Goal: Information Seeking & Learning: Find specific fact

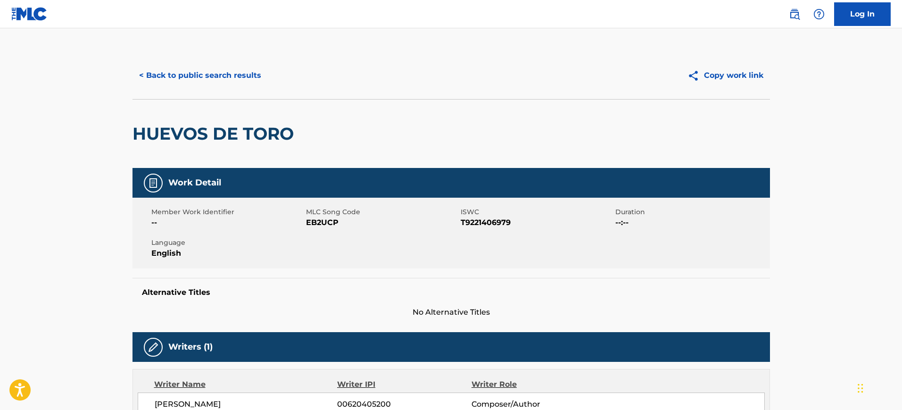
click at [193, 78] on button "< Back to public search results" at bounding box center [199, 76] width 135 height 24
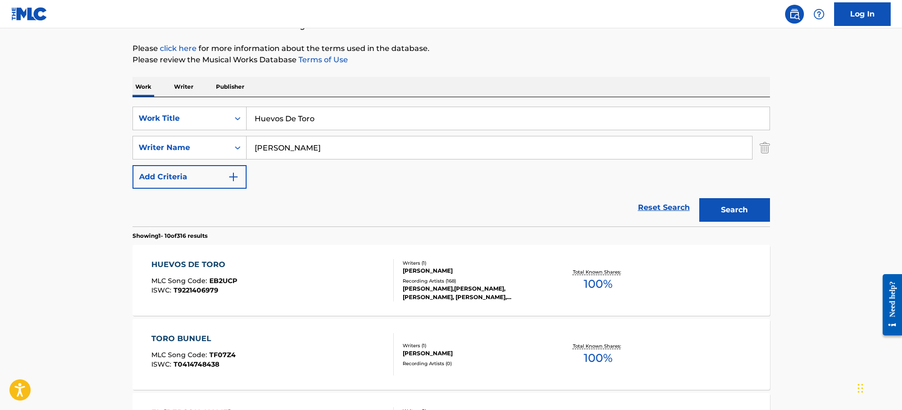
drag, startPoint x: 319, startPoint y: 121, endPoint x: 127, endPoint y: 107, distance: 191.8
paste input "FEEL THE SAME BOARDMAN JOSHUA, MACKIN RILEY"
type input "FEEL THE SAME BOARDMAN JOSHUA, MACKIN RILEY"
drag, startPoint x: 313, startPoint y: 141, endPoint x: 172, endPoint y: 149, distance: 141.6
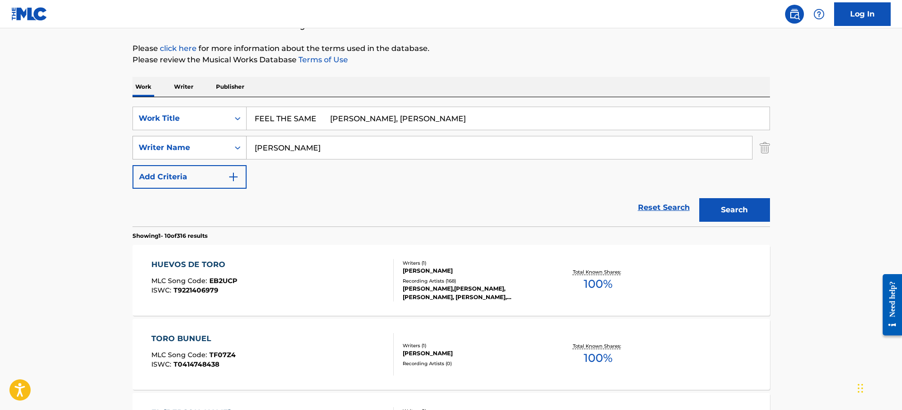
click at [172, 149] on div "SearchWithCriteria38835522-9de9-427c-8a46-49d5031774db Writer Name FAUSTINO" at bounding box center [450, 148] width 637 height 24
paste input "EEL THE SAME BOARDMAN JOSHUA, MACKIN RILEY"
type input "FEEL THE SAME BOARDMAN JOSHUA, MACKIN RILEY"
drag, startPoint x: 316, startPoint y: 117, endPoint x: 640, endPoint y: 136, distance: 324.4
click at [640, 136] on div "SearchWithCriteriabb85b97b-ae5b-4d80-9c65-93ae406c363a Work Title FEEL THE SAME…" at bounding box center [450, 148] width 637 height 82
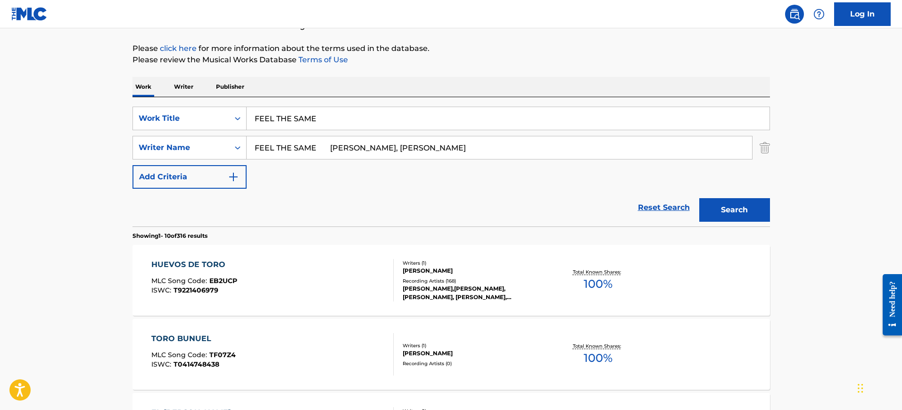
type input "FEEL THE SAME"
drag, startPoint x: 322, startPoint y: 145, endPoint x: 209, endPoint y: 148, distance: 112.7
click at [209, 148] on div "SearchWithCriteria38835522-9de9-427c-8a46-49d5031774db Writer Name FEEL THE SAM…" at bounding box center [450, 148] width 637 height 24
drag, startPoint x: 304, startPoint y: 148, endPoint x: 600, endPoint y: 140, distance: 295.1
click at [600, 140] on input "BOARDMAN JOSHUA, MACKIN RILEY" at bounding box center [498, 147] width 505 height 23
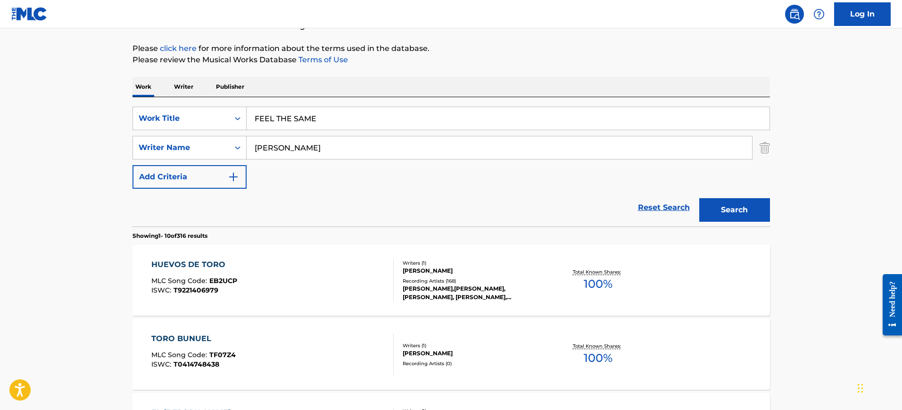
type input "BOARDMAN"
click at [699, 198] on button "Search" at bounding box center [734, 210] width 71 height 24
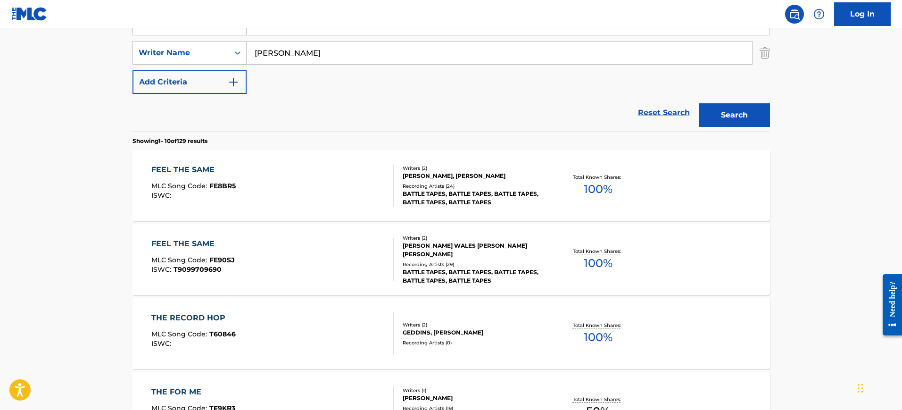
scroll to position [221, 0]
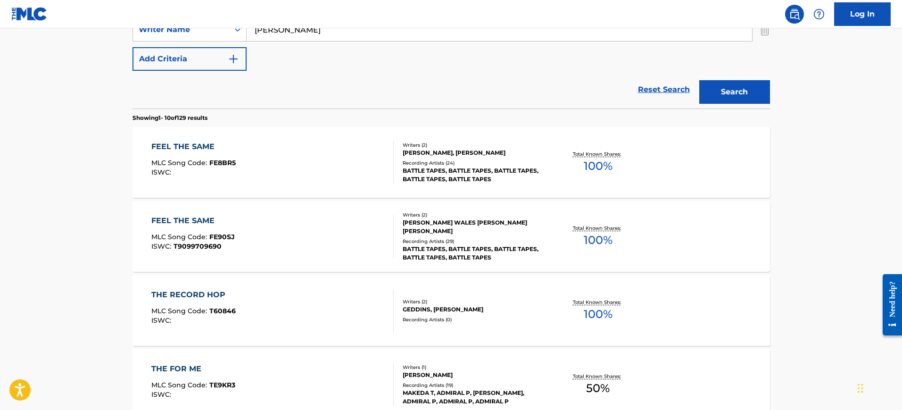
click at [305, 150] on div "FEEL THE SAME MLC Song Code : FE8BR5 ISWC :" at bounding box center [272, 162] width 242 height 42
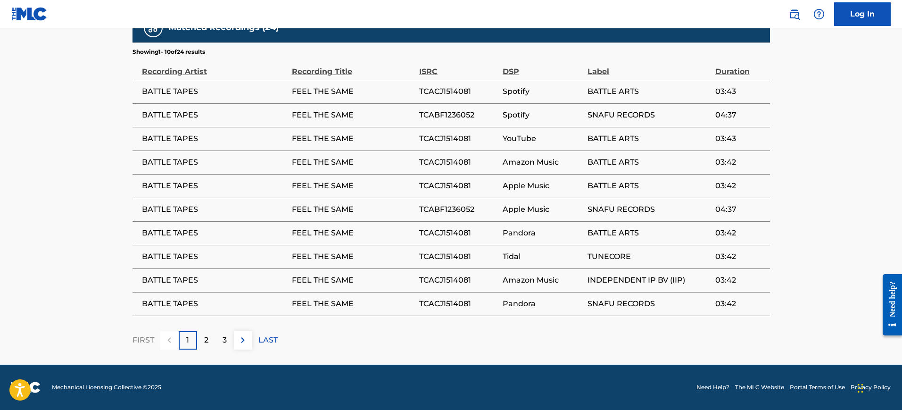
scroll to position [761, 0]
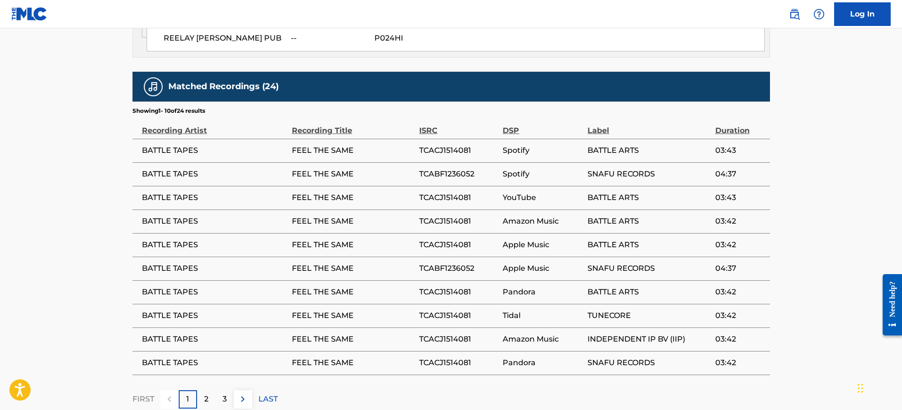
click at [433, 196] on span "TCACJ1514081" at bounding box center [458, 197] width 79 height 11
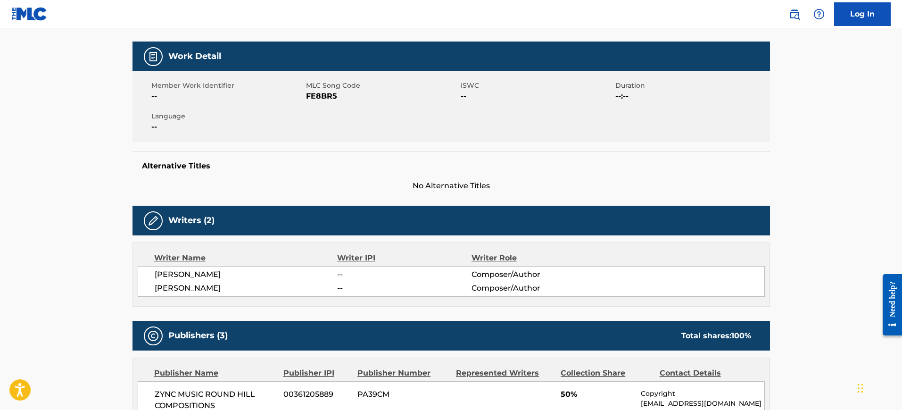
scroll to position [0, 0]
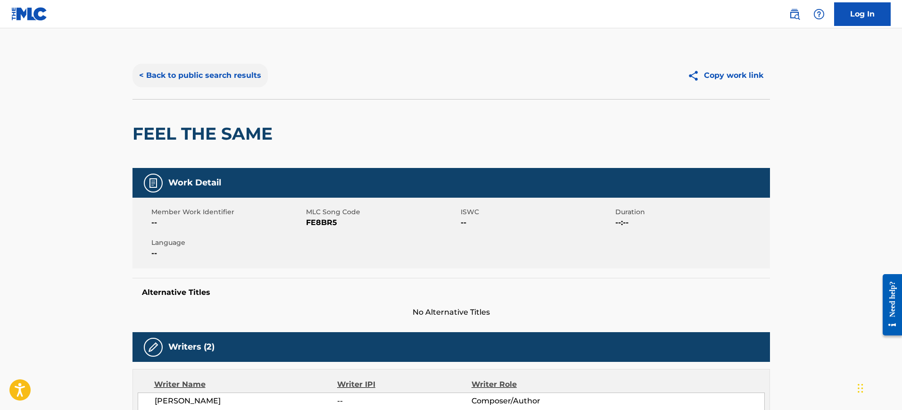
click at [154, 73] on button "< Back to public search results" at bounding box center [199, 76] width 135 height 24
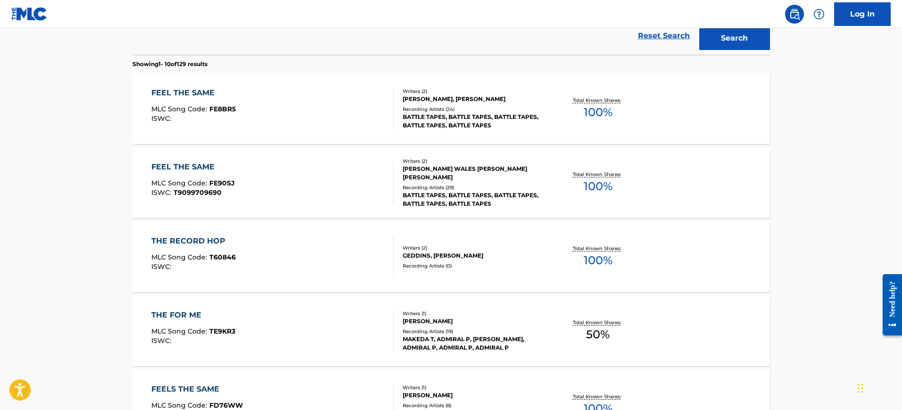
scroll to position [39, 0]
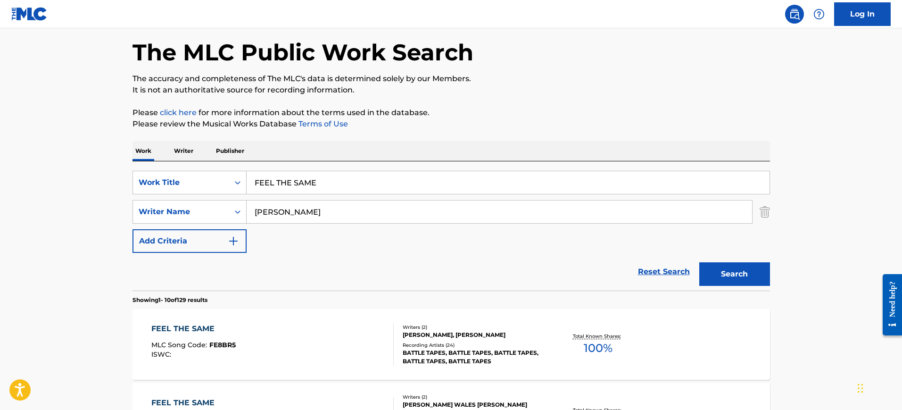
drag, startPoint x: 274, startPoint y: 186, endPoint x: 258, endPoint y: 197, distance: 19.5
click at [224, 187] on div "SearchWithCriteriabb85b97b-ae5b-4d80-9c65-93ae406c363a Work Title FEEL THE SAME" at bounding box center [450, 183] width 637 height 24
paste input "SHANGHAI CHASE EDELMAN RANDY"
type input "SHANGHAI CHASE EDELMAN RANDY"
drag, startPoint x: 320, startPoint y: 215, endPoint x: 218, endPoint y: 202, distance: 103.2
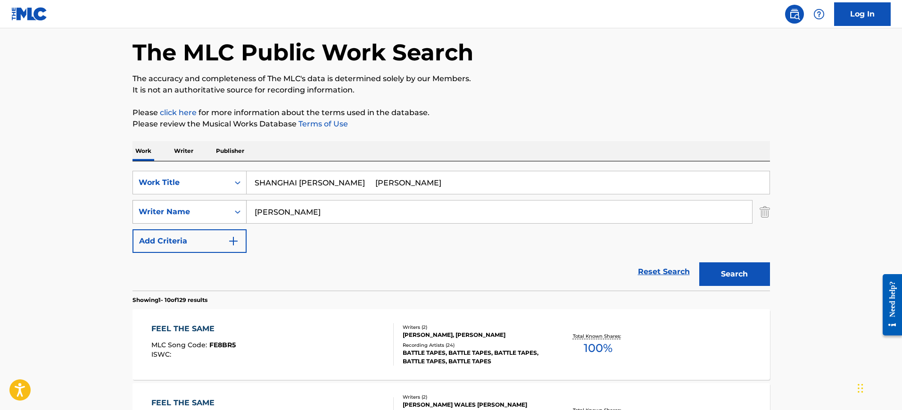
click at [219, 203] on div "SearchWithCriteria38835522-9de9-427c-8a46-49d5031774db Writer Name BOARDMAN" at bounding box center [450, 212] width 637 height 24
paste input "SHANGHAI CHASE EDELMAN RANDY"
type input "SHANGHAI CHASE EDELMAN RANDY"
drag, startPoint x: 332, startPoint y: 179, endPoint x: 488, endPoint y: 175, distance: 156.0
click at [488, 175] on input "SHANGHAI CHASE EDELMAN RANDY" at bounding box center [507, 182] width 523 height 23
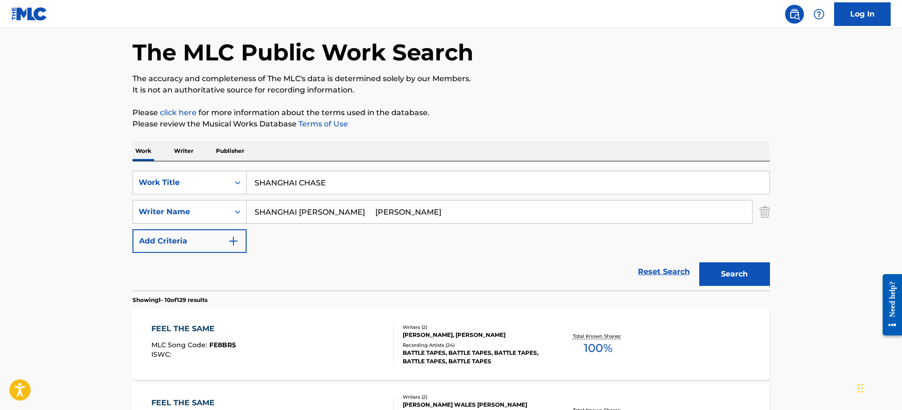
type input "SHANGHAI CHASE"
drag, startPoint x: 336, startPoint y: 214, endPoint x: 201, endPoint y: 197, distance: 135.9
click at [192, 197] on div "SearchWithCriteriabb85b97b-ae5b-4d80-9c65-93ae406c363a Work Title SHANGHAI CHAS…" at bounding box center [450, 212] width 637 height 82
drag, startPoint x: 293, startPoint y: 211, endPoint x: 432, endPoint y: 222, distance: 139.9
click at [432, 222] on input "EDELMAN RANDY" at bounding box center [498, 211] width 505 height 23
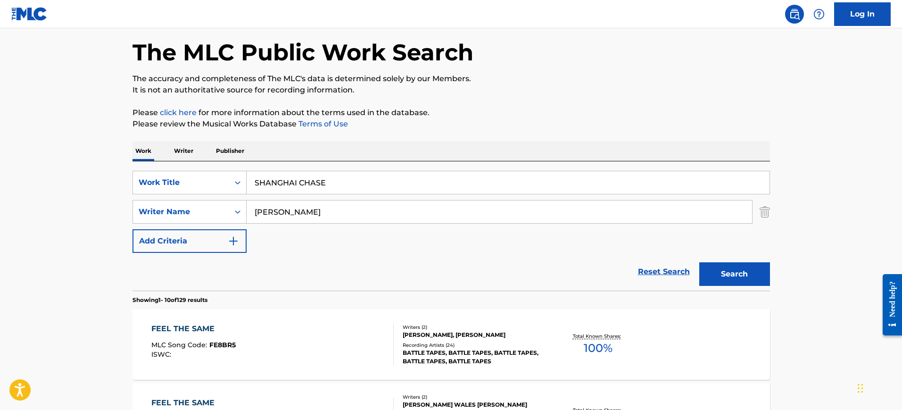
type input "EDELMAN"
click at [699, 262] on button "Search" at bounding box center [734, 274] width 71 height 24
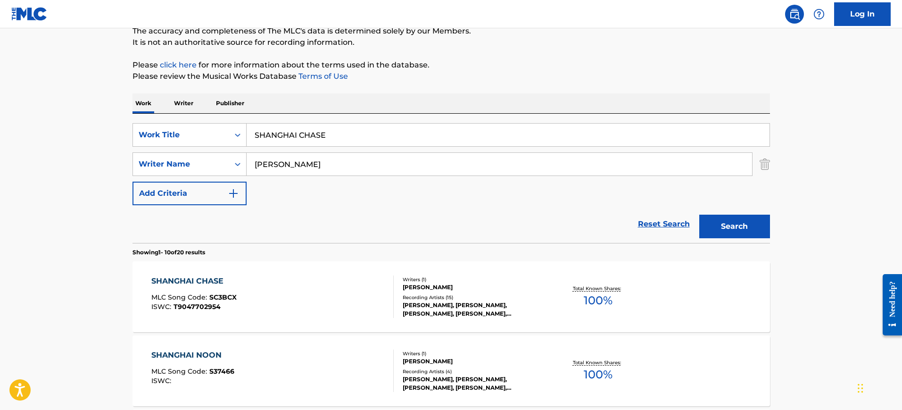
scroll to position [157, 0]
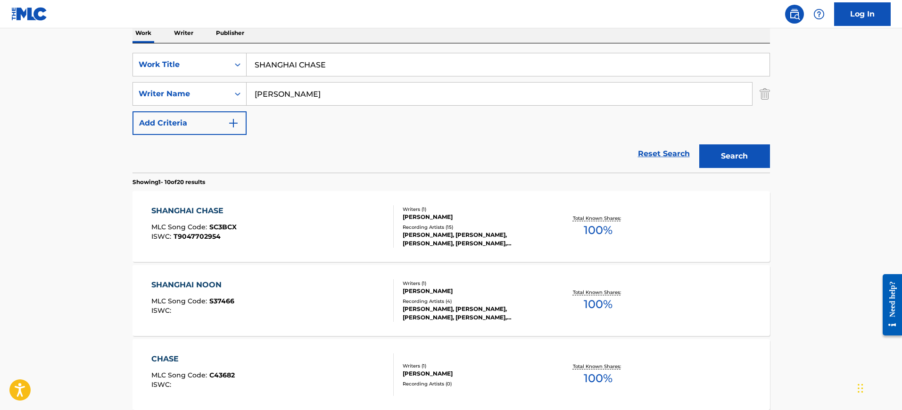
click at [257, 236] on div "SHANGHAI CHASE MLC Song Code : SC3BCX ISWC : T9047702954" at bounding box center [272, 226] width 242 height 42
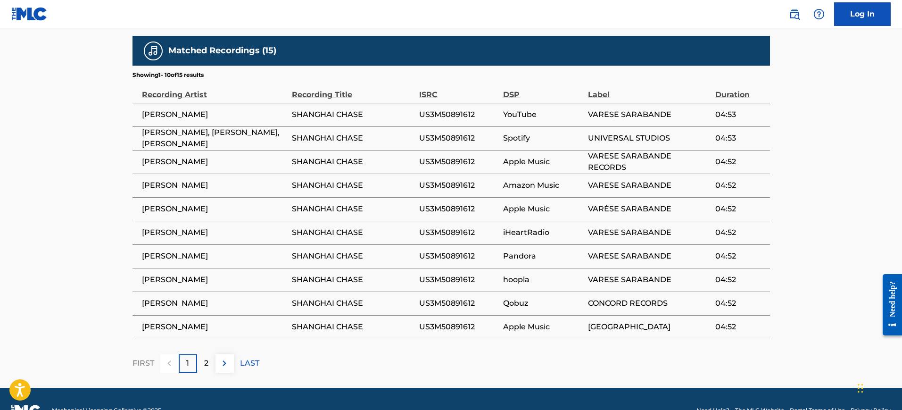
scroll to position [620, 0]
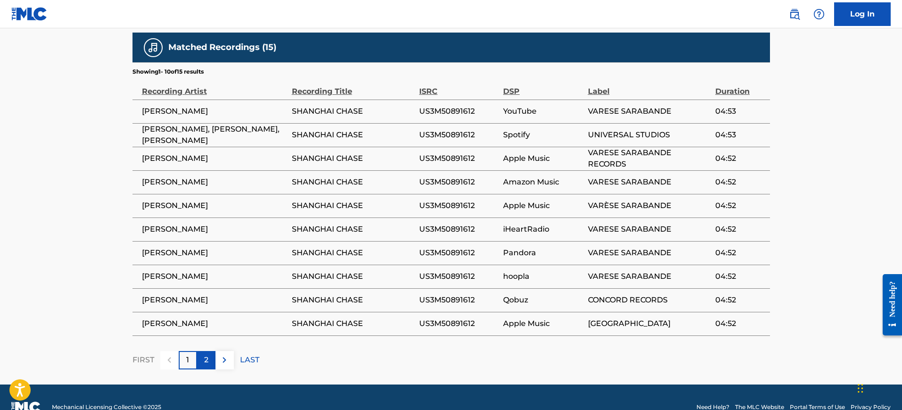
click at [206, 354] on p "2" at bounding box center [206, 359] width 4 height 11
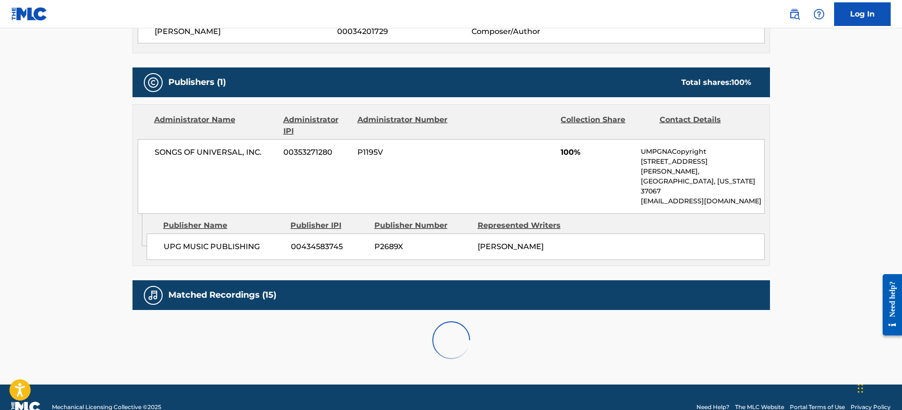
scroll to position [502, 0]
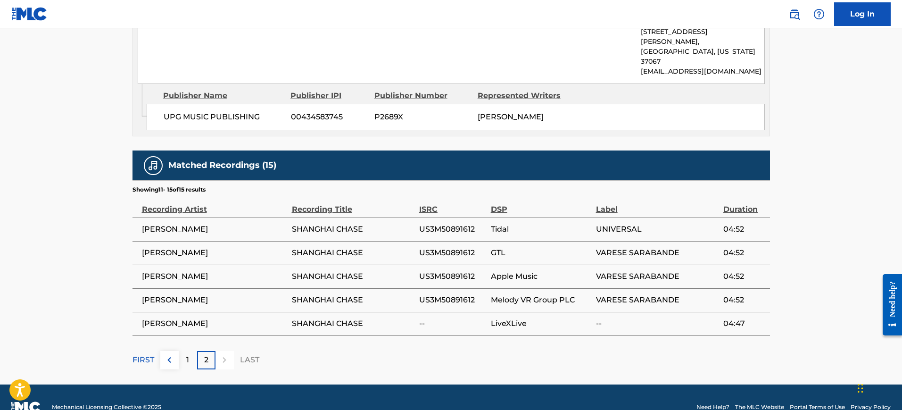
click at [225, 351] on div at bounding box center [224, 360] width 18 height 18
click at [190, 351] on div "1" at bounding box center [188, 360] width 18 height 18
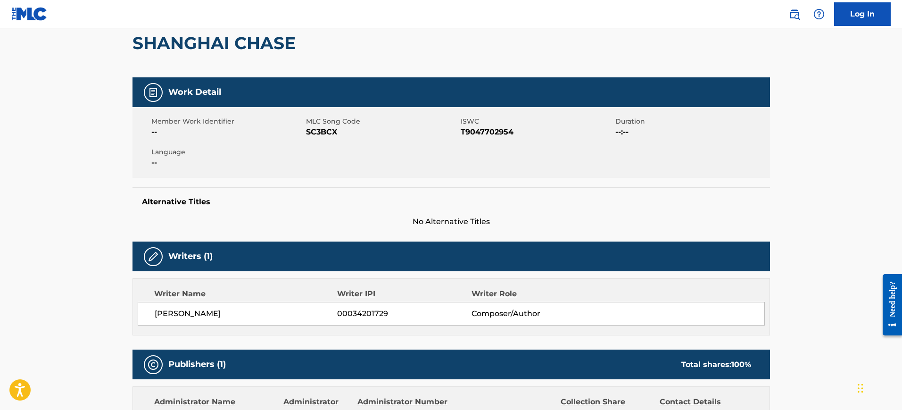
scroll to position [0, 0]
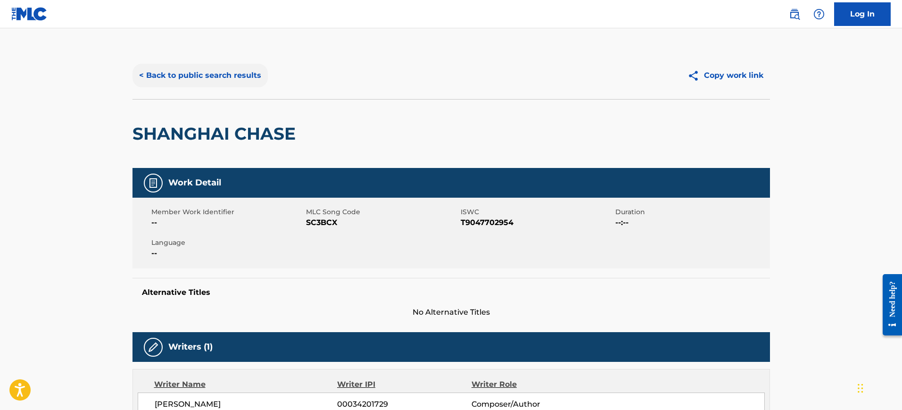
click at [204, 76] on button "< Back to public search results" at bounding box center [199, 76] width 135 height 24
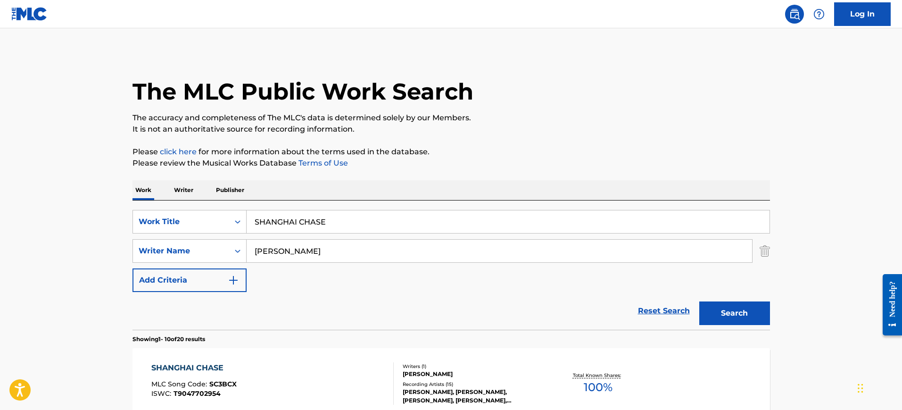
scroll to position [157, 0]
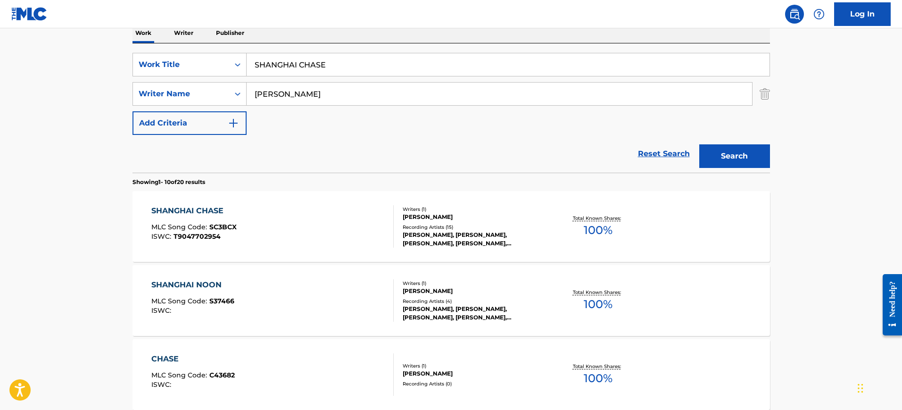
drag, startPoint x: 346, startPoint y: 70, endPoint x: 274, endPoint y: 85, distance: 73.2
click at [241, 71] on div "SearchWithCriteriabb85b97b-ae5b-4d80-9c65-93ae406c363a Work Title SHANGHAI CHASE" at bounding box center [450, 65] width 637 height 24
paste input "TYLE STYLE DEVA, VAIRAMUTHU RAMASAMY THEVAR"
type input "STYLE STYLE DEVA, VAIRAMUTHU RAMASAMY THEVAR"
drag, startPoint x: 301, startPoint y: 97, endPoint x: 205, endPoint y: 94, distance: 95.2
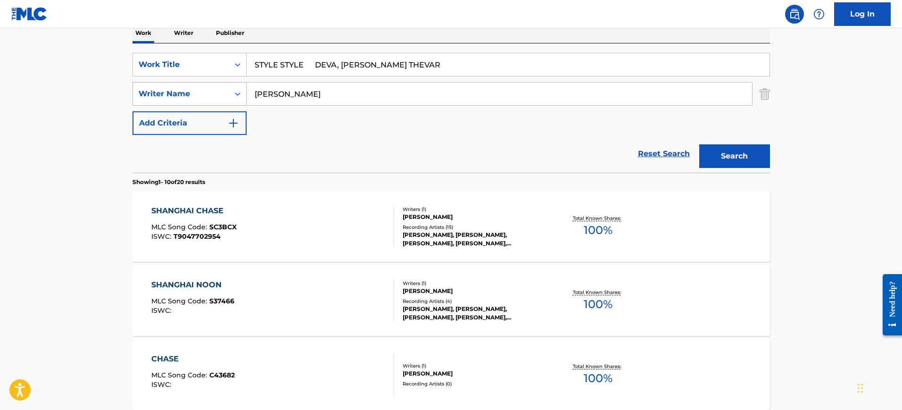
click at [197, 97] on div "SearchWithCriteria38835522-9de9-427c-8a46-49d5031774db Writer Name EDELMAN" at bounding box center [450, 94] width 637 height 24
paste input "STYLE STYLE DEVA, VAIRAMUTHU RAMASAMY THEVAR"
type input "STYLE STYLE DEVA, VAIRAMUTHU RAMASAMY THEVAR"
drag, startPoint x: 491, startPoint y: 75, endPoint x: 539, endPoint y: 75, distance: 48.1
click at [539, 75] on input "STYLE STYLE DEVA, VAIRAMUTHU RAMASAMY THEVAR" at bounding box center [507, 64] width 523 height 23
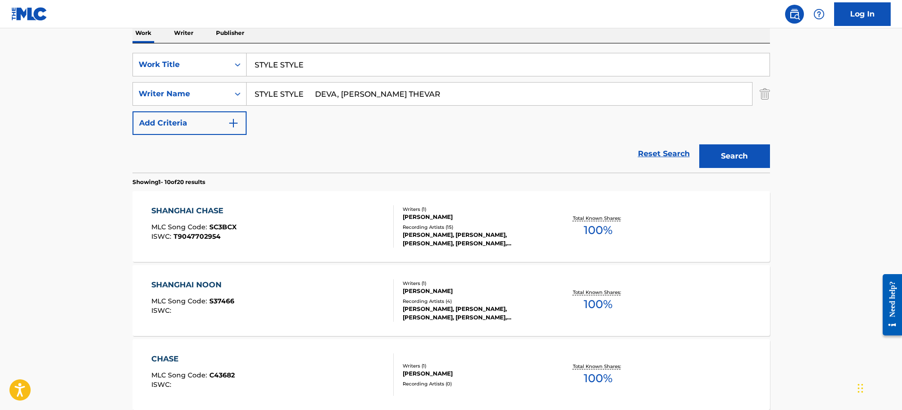
type input "STYLE STYLE"
drag, startPoint x: 344, startPoint y: 95, endPoint x: 204, endPoint y: 78, distance: 141.5
click at [204, 78] on div "SearchWithCriteriabb85b97b-ae5b-4d80-9c65-93ae406c363a Work Title STYLE STYLE S…" at bounding box center [450, 94] width 637 height 82
drag, startPoint x: 310, startPoint y: 94, endPoint x: 668, endPoint y: 119, distance: 359.0
click at [668, 119] on div "SearchWithCriteriabb85b97b-ae5b-4d80-9c65-93ae406c363a Work Title STYLE STYLE S…" at bounding box center [450, 94] width 637 height 82
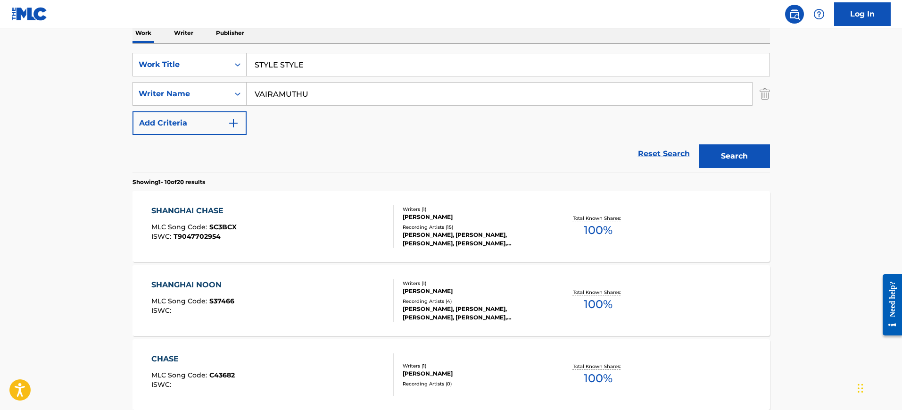
type input "VAIRAMUTHU"
click at [699, 144] on button "Search" at bounding box center [734, 156] width 71 height 24
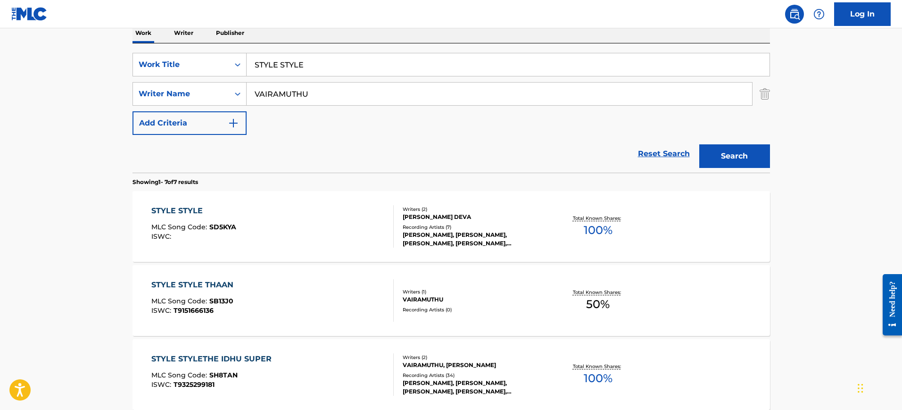
click at [304, 213] on div "STYLE STYLE MLC Song Code : SD5KYA ISWC :" at bounding box center [272, 226] width 242 height 42
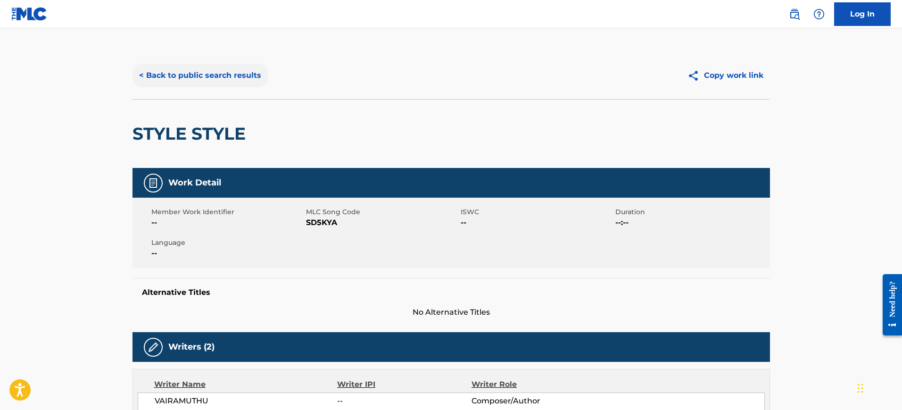
click at [179, 69] on button "< Back to public search results" at bounding box center [199, 76] width 135 height 24
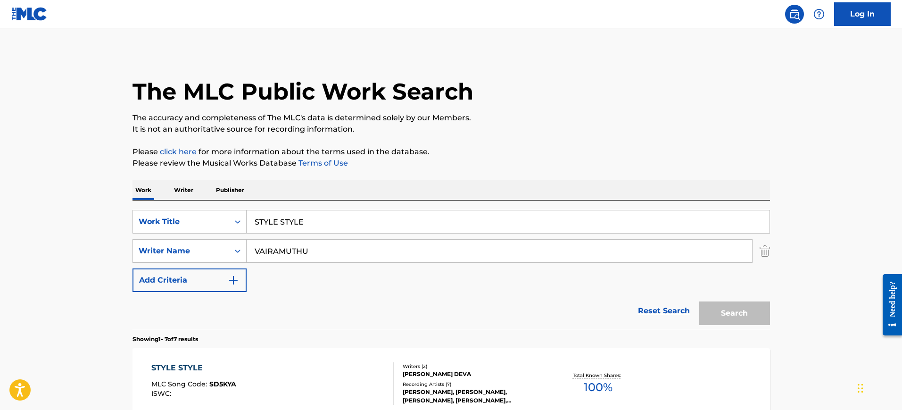
scroll to position [157, 0]
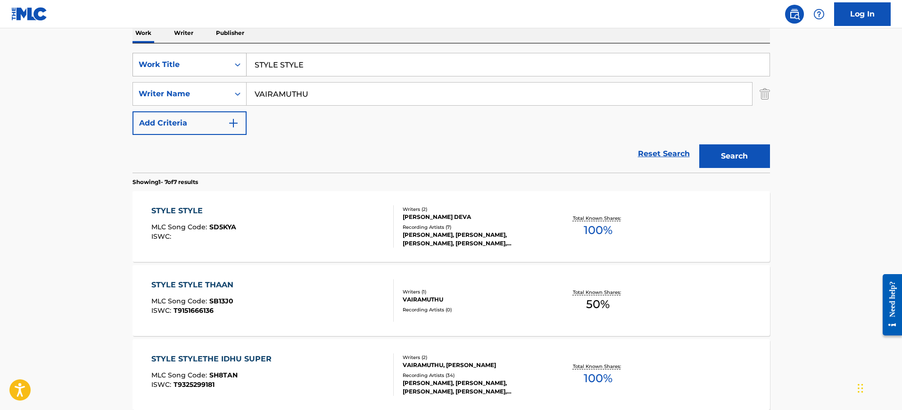
drag, startPoint x: 318, startPoint y: 70, endPoint x: 226, endPoint y: 70, distance: 92.4
click at [226, 70] on div "SearchWithCriteriabb85b97b-ae5b-4d80-9c65-93ae406c363a Work Title STYLE STYLE" at bounding box center [450, 65] width 637 height 24
paste input "ACABAME DE MATAR"
type input "ACABAME DE MATAR"
drag, startPoint x: 312, startPoint y: 90, endPoint x: 230, endPoint y: 92, distance: 81.1
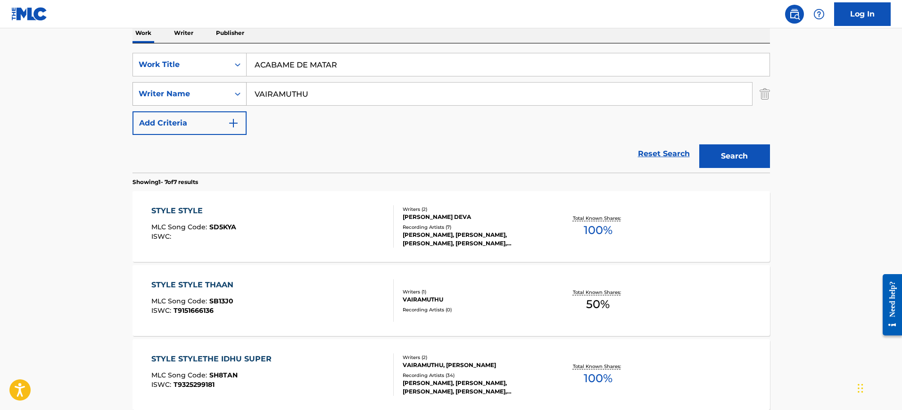
click at [232, 92] on div "SearchWithCriteria38835522-9de9-427c-8a46-49d5031774db Writer Name VAIRAMUTHU" at bounding box center [450, 94] width 637 height 24
paste input "CORTES"
type input "CORTES"
click at [699, 144] on button "Search" at bounding box center [734, 156] width 71 height 24
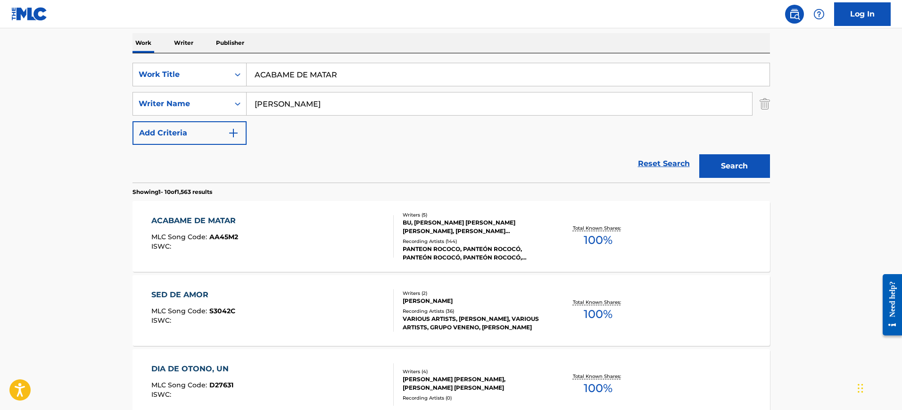
scroll to position [98, 0]
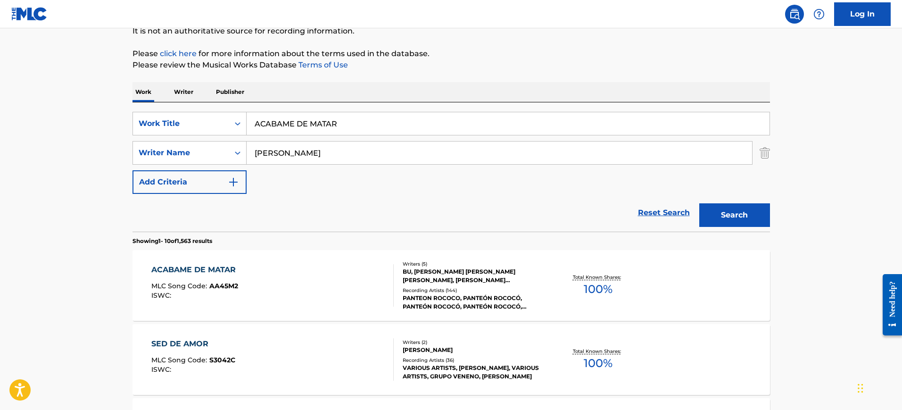
click at [289, 277] on div "ACABAME DE MATAR MLC Song Code : AA45M2 ISWC :" at bounding box center [272, 285] width 242 height 42
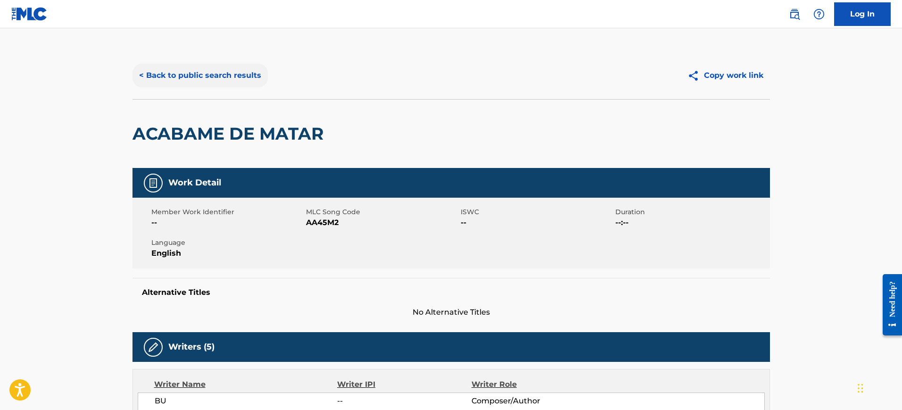
click at [194, 71] on button "< Back to public search results" at bounding box center [199, 76] width 135 height 24
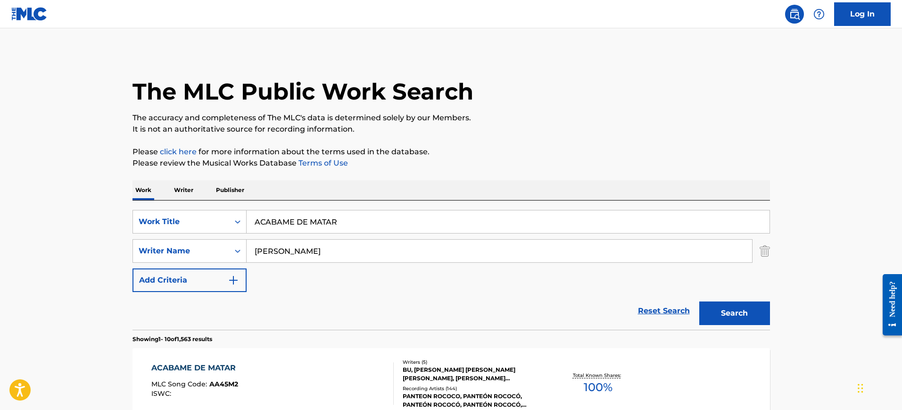
scroll to position [98, 0]
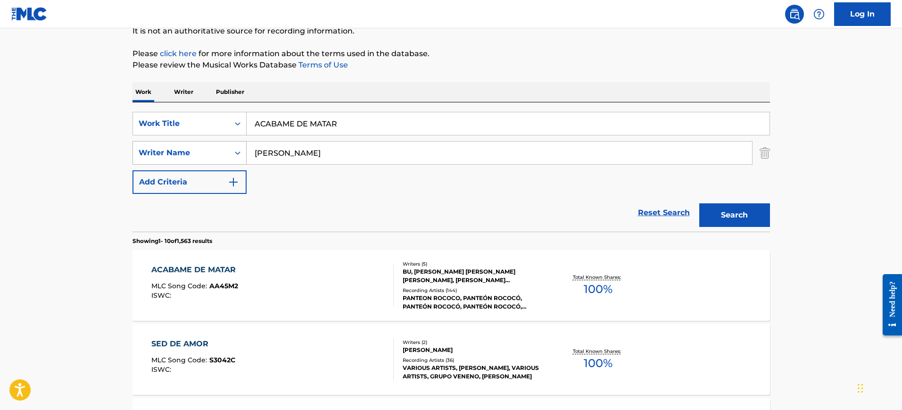
drag, startPoint x: 188, startPoint y: 154, endPoint x: 181, endPoint y: 154, distance: 6.6
click at [181, 154] on div "SearchWithCriteria38835522-9de9-427c-8a46-49d5031774db Writer Name CORTES" at bounding box center [450, 153] width 637 height 24
paste input "Xavier"
click at [699, 203] on button "Search" at bounding box center [734, 215] width 71 height 24
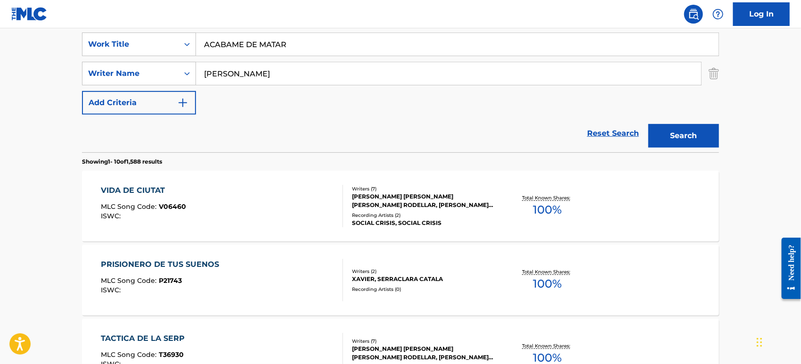
scroll to position [87, 0]
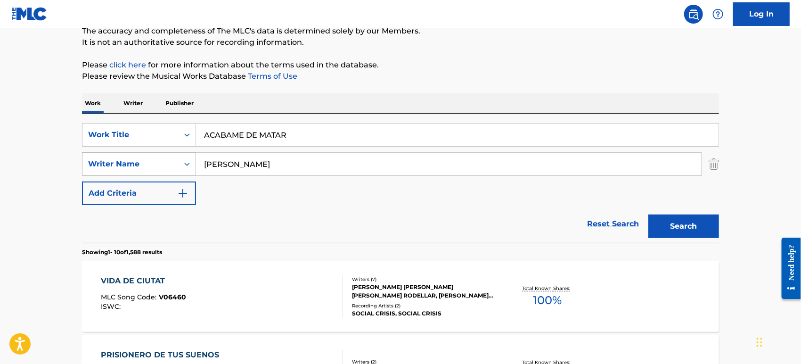
click at [171, 165] on div "SearchWithCriteria38835522-9de9-427c-8a46-49d5031774db Writer Name Xavier" at bounding box center [400, 164] width 637 height 24
paste input "CASTANEDA"
type input "CASTANEDA"
click at [649, 214] on button "Search" at bounding box center [684, 226] width 71 height 24
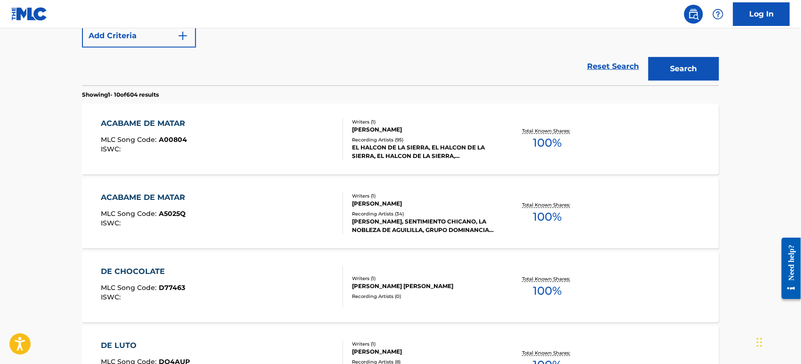
scroll to position [192, 0]
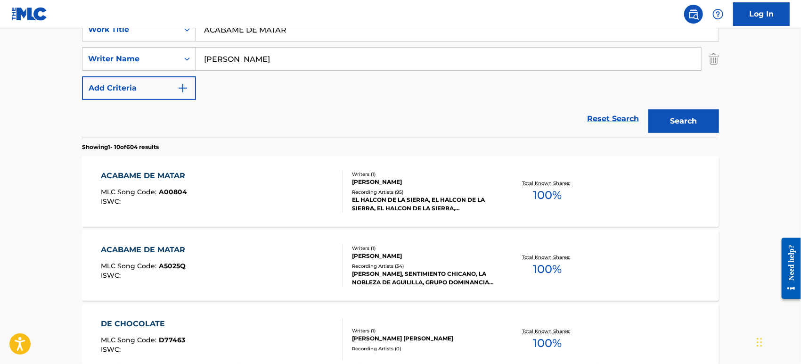
click at [238, 186] on div "ACABAME DE MATAR MLC Song Code : A00804 ISWC :" at bounding box center [222, 191] width 242 height 42
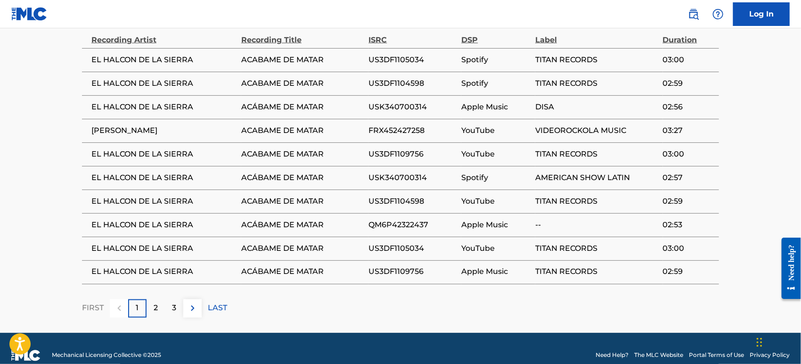
scroll to position [645, 0]
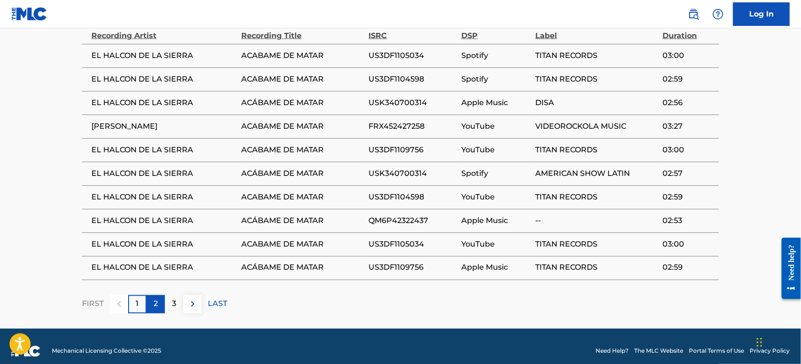
click at [156, 298] on p "2" at bounding box center [156, 303] width 4 height 11
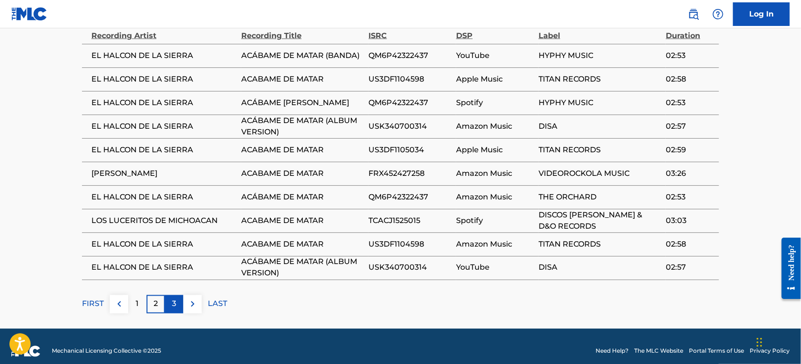
click at [178, 295] on div "3" at bounding box center [174, 304] width 18 height 18
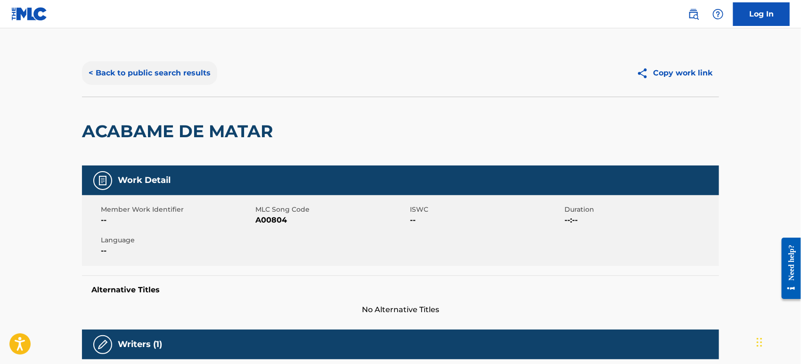
scroll to position [0, 0]
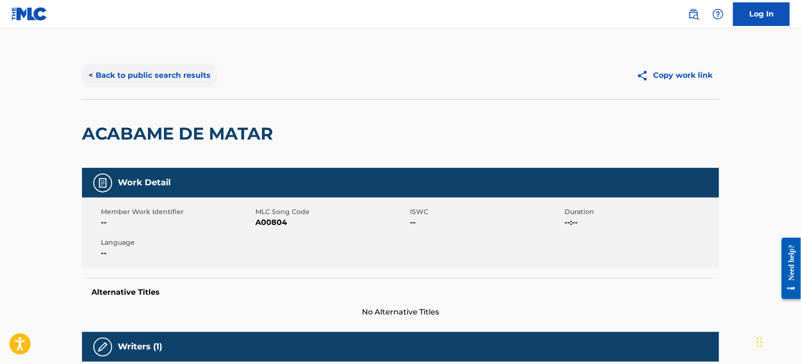
click at [116, 72] on button "< Back to public search results" at bounding box center [149, 76] width 135 height 24
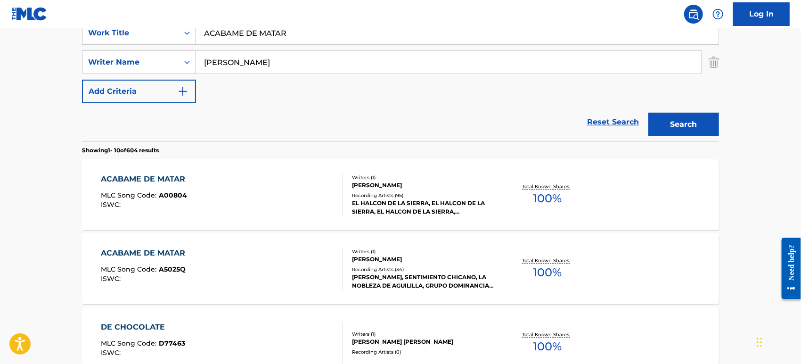
scroll to position [87, 0]
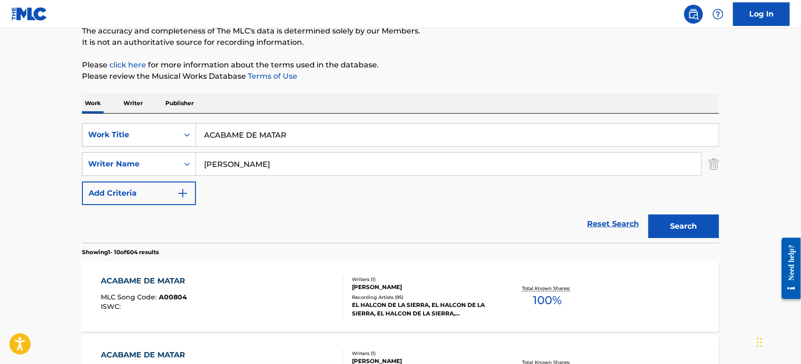
drag, startPoint x: 306, startPoint y: 142, endPoint x: 184, endPoint y: 131, distance: 122.5
click at [184, 131] on div "SearchWithCriteriabb85b97b-ae5b-4d80-9c65-93ae406c363a Work Title ACABAME DE MA…" at bounding box center [400, 135] width 637 height 24
paste input "MUST TO AVOID P. F. Sloan"
type input "A MUST TO AVOID P. F. Sloan"
drag, startPoint x: 251, startPoint y: 161, endPoint x: 155, endPoint y: 153, distance: 96.0
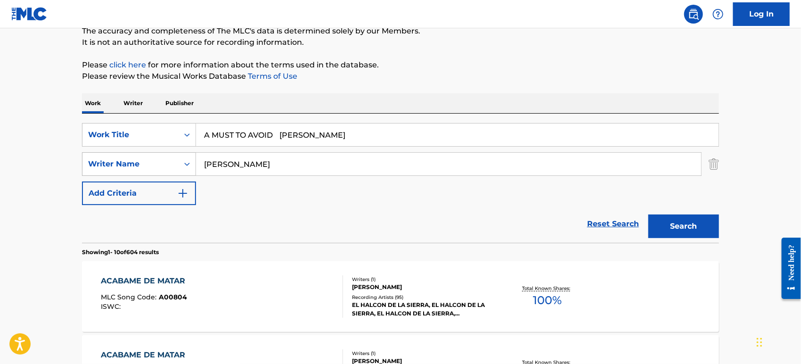
click at [156, 154] on div "SearchWithCriteria38835522-9de9-427c-8a46-49d5031774db Writer Name CASTANEDA" at bounding box center [400, 164] width 637 height 24
paste input "A MUST TO AVOID P. F. Sloan"
type input "A MUST TO AVOID P. F. Sloan"
drag, startPoint x: 278, startPoint y: 131, endPoint x: 341, endPoint y: 134, distance: 62.8
click at [341, 134] on input "A MUST TO AVOID P. F. Sloan" at bounding box center [457, 134] width 523 height 23
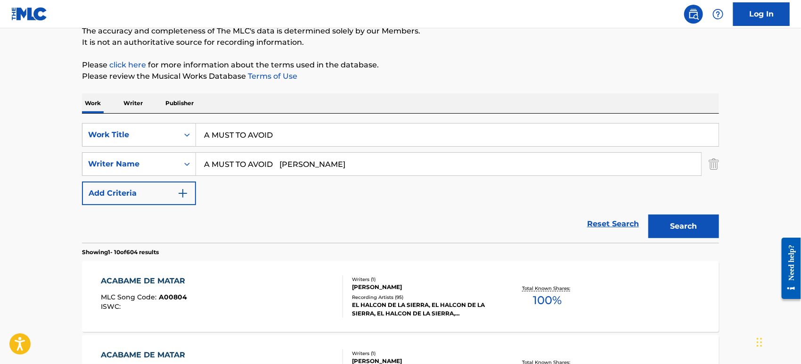
type input "A MUST TO AVOID"
drag, startPoint x: 302, startPoint y: 164, endPoint x: 149, endPoint y: 149, distance: 153.0
click at [149, 149] on div "SearchWithCriteriabb85b97b-ae5b-4d80-9c65-93ae406c363a Work Title A MUST TO AVO…" at bounding box center [400, 164] width 637 height 82
type input "Sloan"
click at [649, 214] on button "Search" at bounding box center [684, 226] width 71 height 24
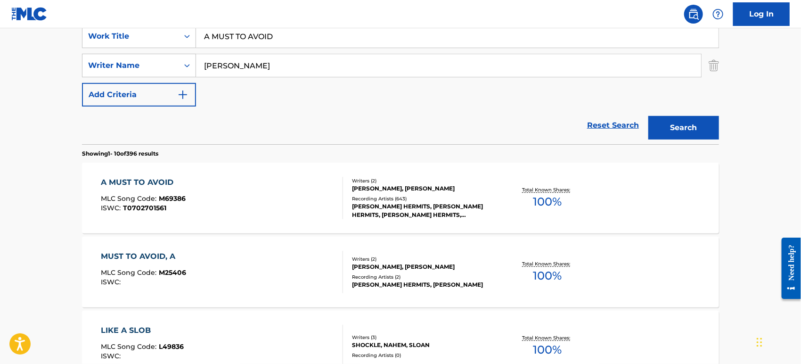
scroll to position [192, 0]
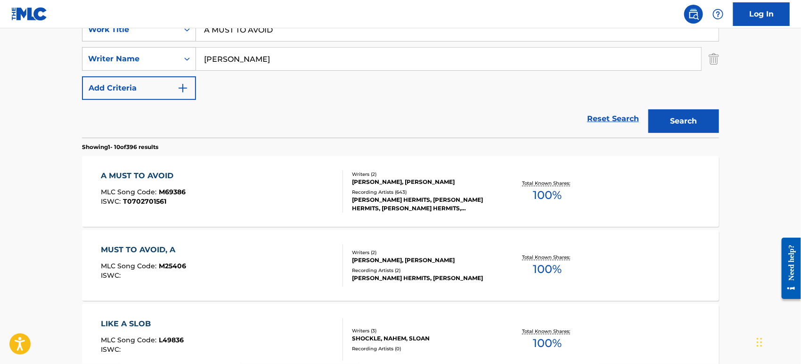
click at [170, 187] on div "A MUST TO AVOID MLC Song Code : M69386 ISWC : T0702701561" at bounding box center [143, 191] width 85 height 42
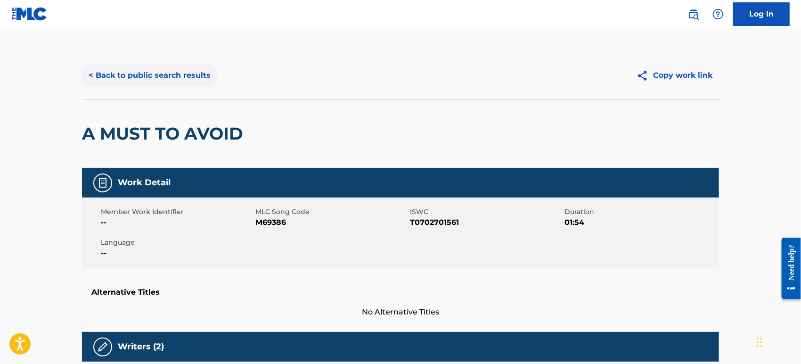
click at [123, 70] on button "< Back to public search results" at bounding box center [149, 76] width 135 height 24
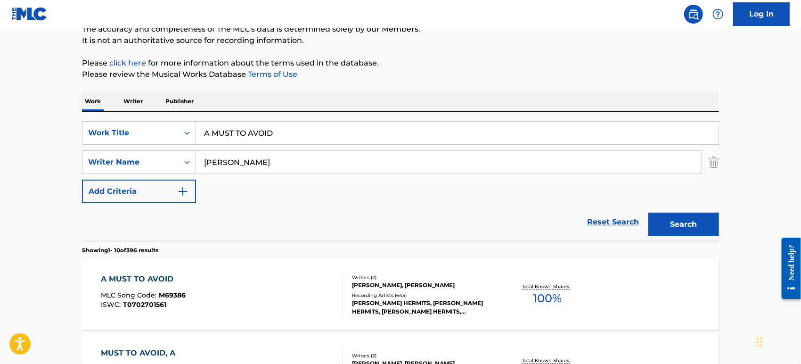
scroll to position [87, 0]
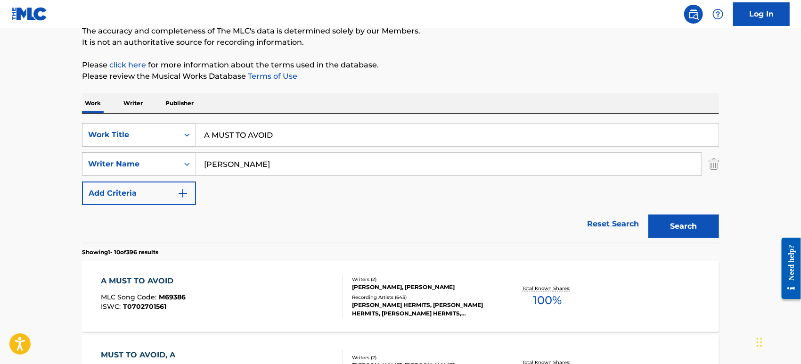
drag, startPoint x: 258, startPoint y: 141, endPoint x: 160, endPoint y: 141, distance: 98.0
click at [160, 141] on div "SearchWithCriteriabb85b97b-ae5b-4d80-9c65-93ae406c363a Work Title A MUST TO AVO…" at bounding box center [400, 135] width 637 height 24
paste input "TRAGOS AMARGOS MARTINEZ FREDDIE, SALCEDO"
type input "TRAGOS AMARGOS MARTINEZ FREDDIE, SALCEDO"
drag, startPoint x: 253, startPoint y: 165, endPoint x: 179, endPoint y: 168, distance: 74.1
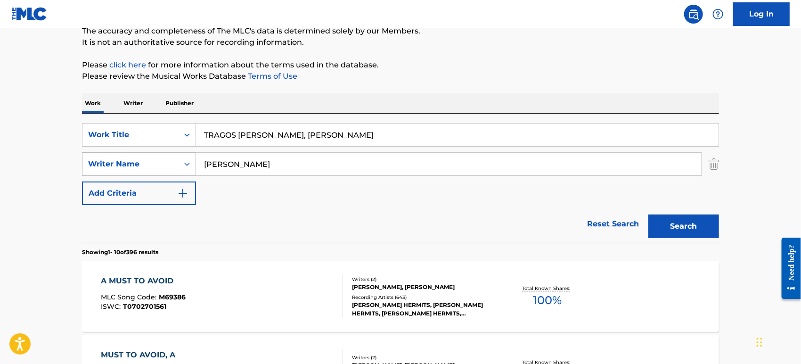
click at [179, 168] on div "SearchWithCriteria38835522-9de9-427c-8a46-49d5031774db Writer Name Sloan" at bounding box center [400, 164] width 637 height 24
paste input "TRAGOS AMARGOS MARTINEZ FREDDIE, SALCEDO"
type input "TRAGOS AMARGOS MARTINEZ FREDDIE, SALCEDO"
drag, startPoint x: 299, startPoint y: 137, endPoint x: 483, endPoint y: 143, distance: 184.4
click at [483, 143] on input "TRAGOS AMARGOS MARTINEZ FREDDIE, SALCEDO" at bounding box center [457, 134] width 523 height 23
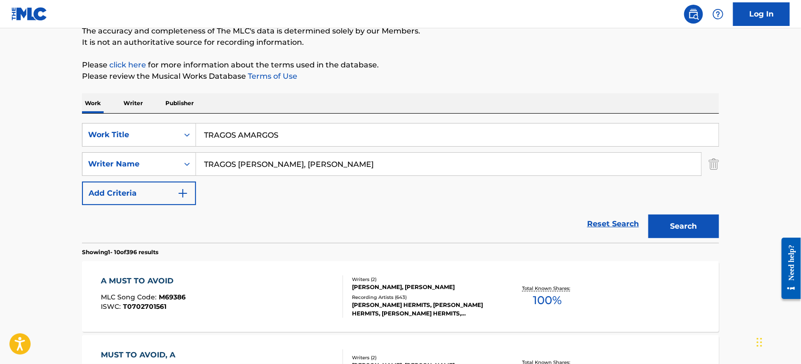
type input "TRAGOS AMARGOS"
drag, startPoint x: 367, startPoint y: 164, endPoint x: 111, endPoint y: 163, distance: 256.4
click at [111, 163] on div "SearchWithCriteria38835522-9de9-427c-8a46-49d5031774db Writer Name TRAGOS AMARG…" at bounding box center [400, 164] width 637 height 24
type input "SALCEDO"
click at [649, 214] on button "Search" at bounding box center [684, 226] width 71 height 24
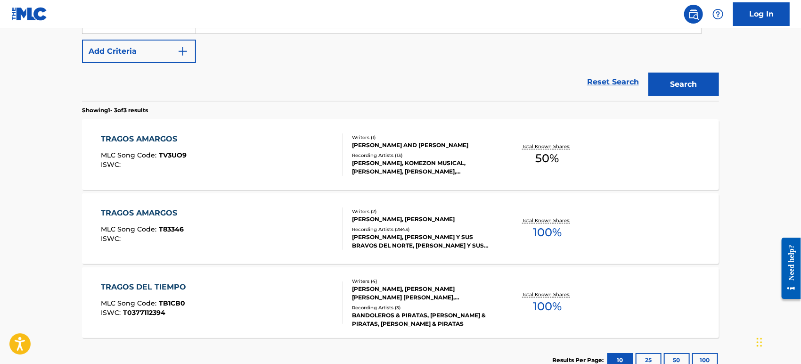
scroll to position [244, 0]
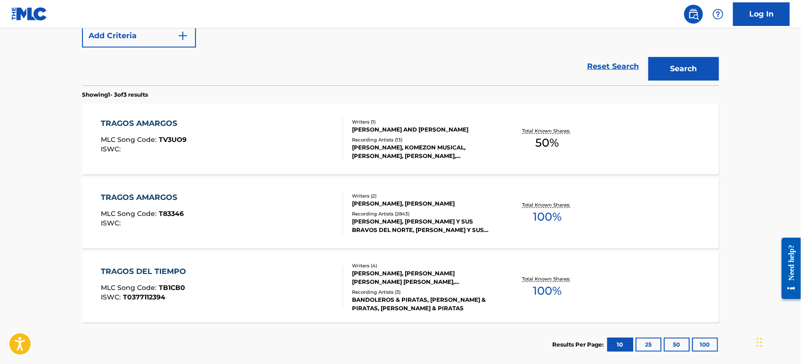
click at [240, 204] on div "TRAGOS AMARGOS MLC Song Code : T83346 ISWC :" at bounding box center [222, 213] width 242 height 42
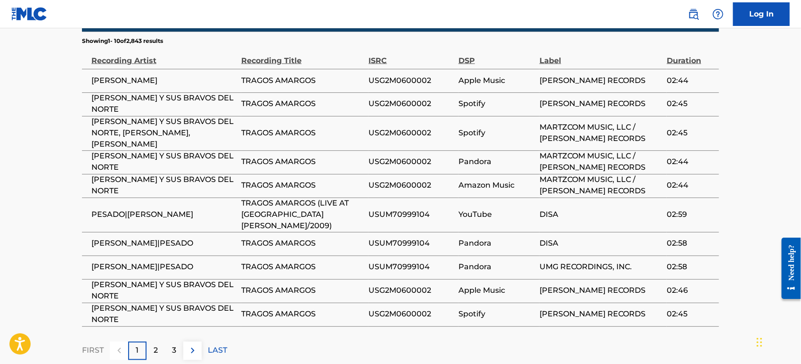
scroll to position [852, 0]
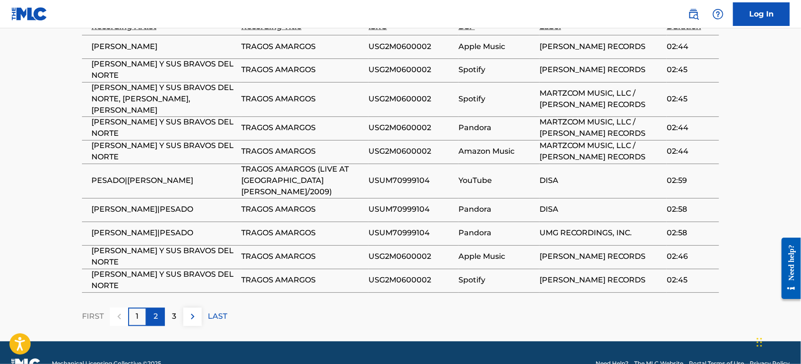
click at [154, 311] on p "2" at bounding box center [156, 316] width 4 height 11
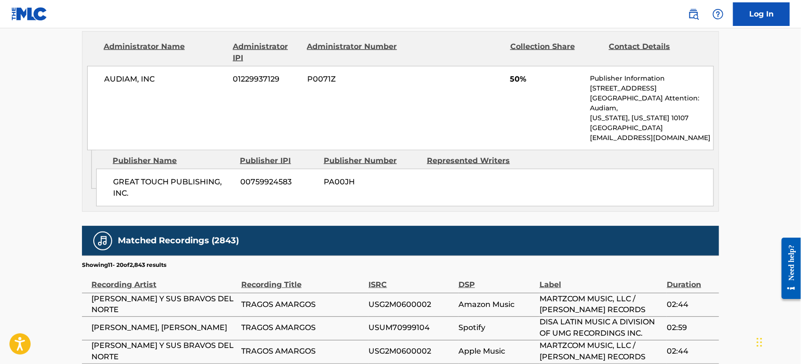
scroll to position [841, 0]
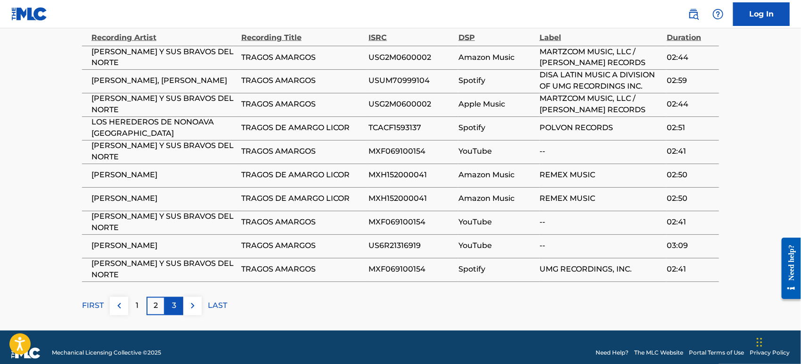
click at [167, 297] on div "3" at bounding box center [174, 306] width 18 height 18
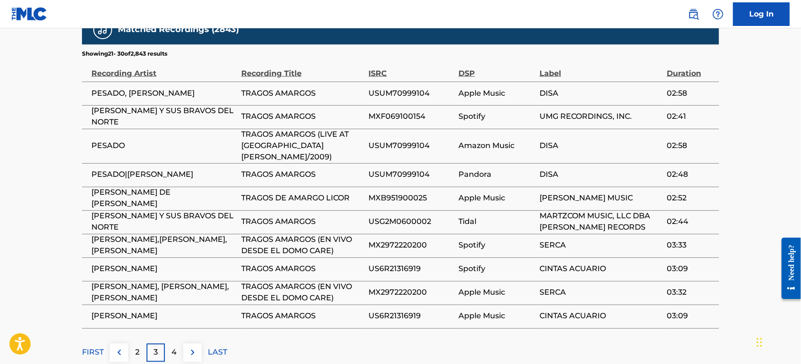
scroll to position [789, 0]
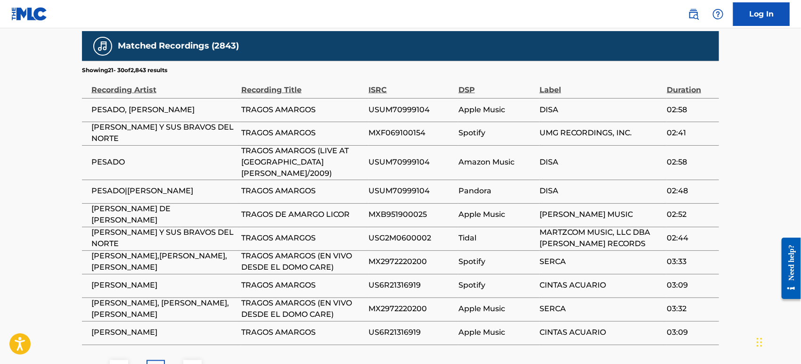
click at [591, 327] on span "CINTAS ACUARIO" at bounding box center [601, 332] width 123 height 11
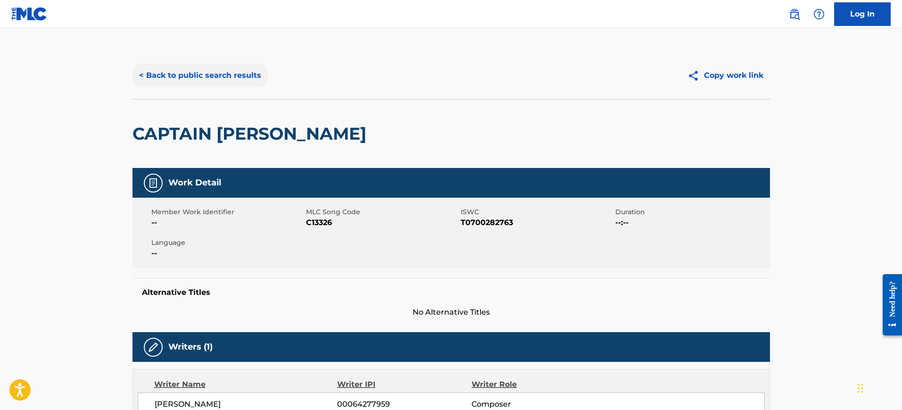
click at [199, 67] on button "< Back to public search results" at bounding box center [199, 76] width 135 height 24
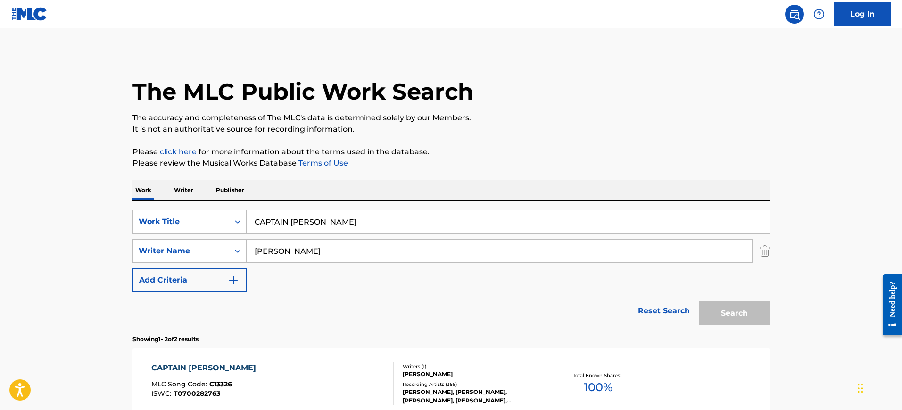
scroll to position [123, 0]
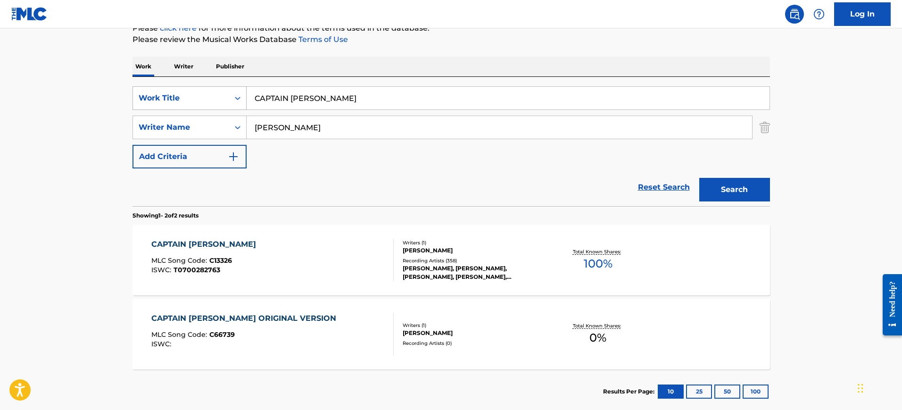
drag, startPoint x: 329, startPoint y: 98, endPoint x: 185, endPoint y: 89, distance: 144.5
click at [185, 89] on div "SearchWithCriteria1f6fd804-dac9-4f39-8801-945c989c023d Work Title CAPTAIN [PERS…" at bounding box center [450, 98] width 637 height 24
paste input "FEEL THE SAME [PERSON_NAME], [PERSON_NAME], [PERSON_NAME], [PERSON_NAME]"
type input "FEEL THE SAME [PERSON_NAME], [PERSON_NAME], [PERSON_NAME], [PERSON_NAME]"
drag, startPoint x: 242, startPoint y: 131, endPoint x: 198, endPoint y: 131, distance: 43.8
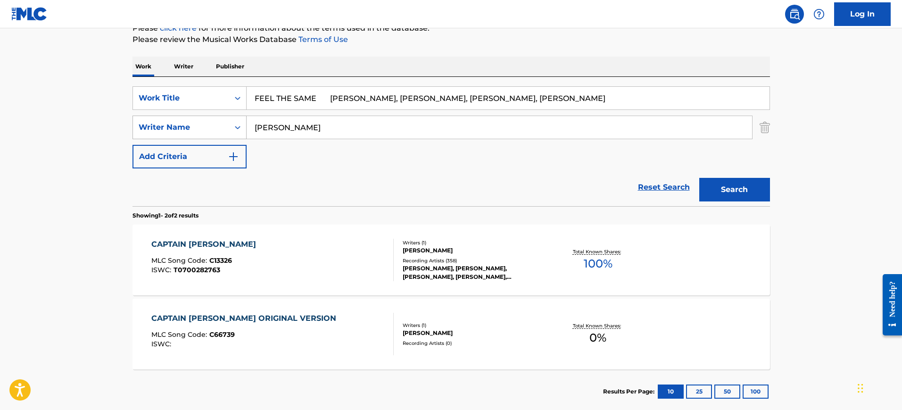
click at [202, 131] on div "SearchWithCriteria17ae07ff-feb8-4206-91bf-ec4bc2002b49 Writer Name [PERSON_NAME]" at bounding box center [450, 127] width 637 height 24
paste input "FEEL THE SAME [PERSON_NAME], [PERSON_NAME], [PERSON_NAME], [PERSON_NAME]"
type input "FEEL THE SAME [PERSON_NAME], [PERSON_NAME], [PERSON_NAME], [PERSON_NAME]"
drag, startPoint x: 319, startPoint y: 97, endPoint x: 629, endPoint y: 114, distance: 310.6
click at [629, 114] on div "SearchWithCriteria1f6fd804-dac9-4f39-8801-945c989c023d Work Title FEEL THE SAME…" at bounding box center [450, 127] width 637 height 82
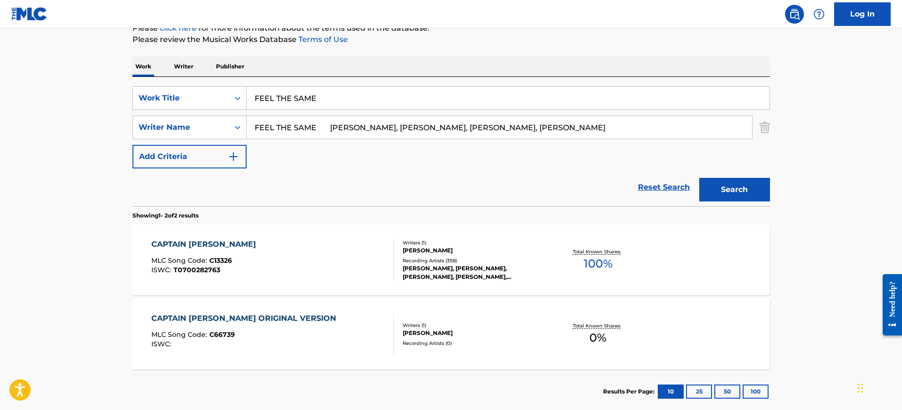
type input "FEEL THE SAME"
drag, startPoint x: 541, startPoint y: 128, endPoint x: 226, endPoint y: 127, distance: 314.8
click at [226, 127] on div "SearchWithCriteria17ae07ff-feb8-4206-91bf-ec4bc2002b49 Writer Name FEEL THE SAM…" at bounding box center [450, 127] width 637 height 24
type input "[PERSON_NAME]"
click at [699, 178] on button "Search" at bounding box center [734, 190] width 71 height 24
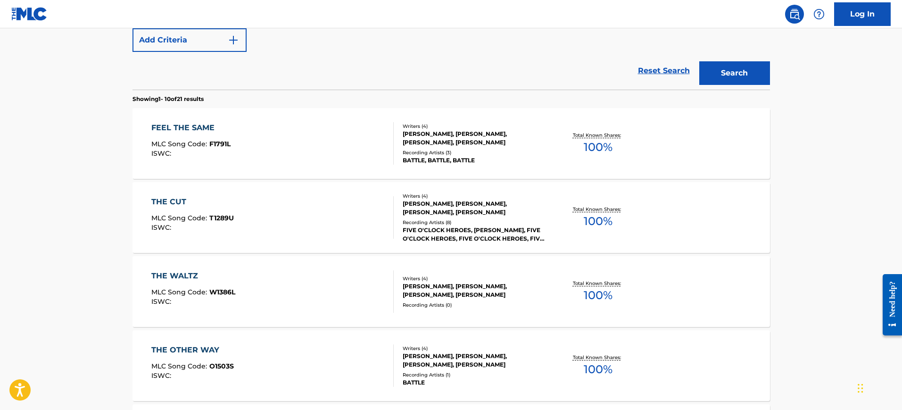
scroll to position [241, 0]
click at [303, 148] on div "FEEL THE SAME MLC Song Code : F1791L ISWC :" at bounding box center [272, 142] width 242 height 42
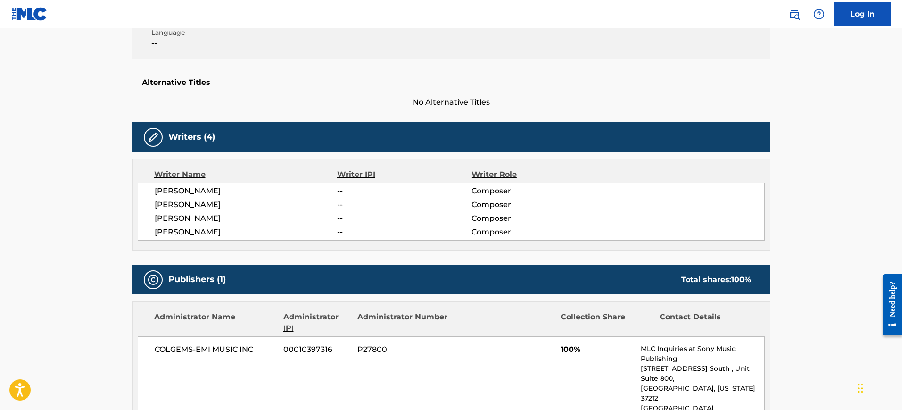
scroll to position [190, 0]
